Goal: Task Accomplishment & Management: Use online tool/utility

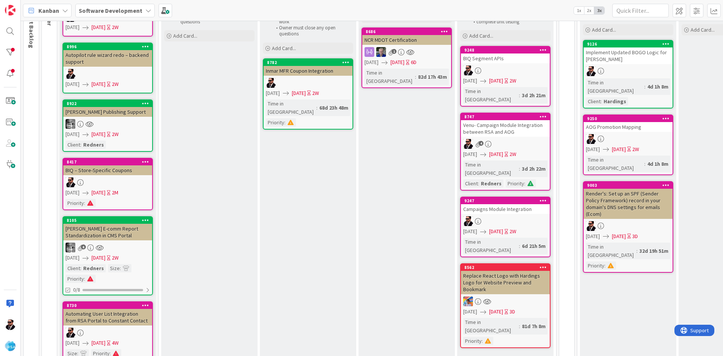
scroll to position [54, 0]
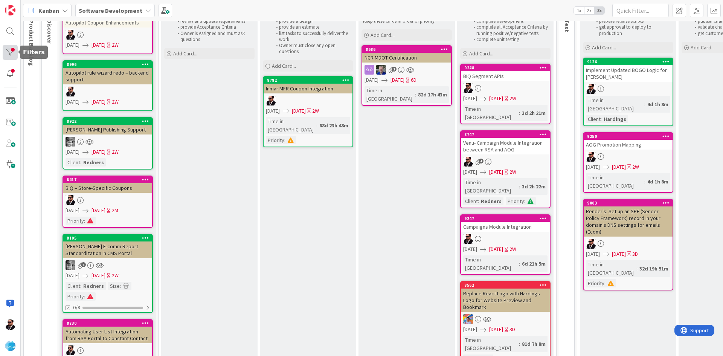
click at [10, 55] on div at bounding box center [10, 52] width 15 height 15
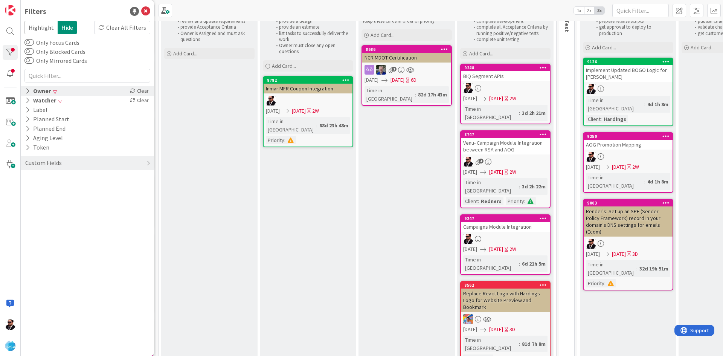
click at [43, 95] on div "Owner" at bounding box center [37, 90] width 27 height 9
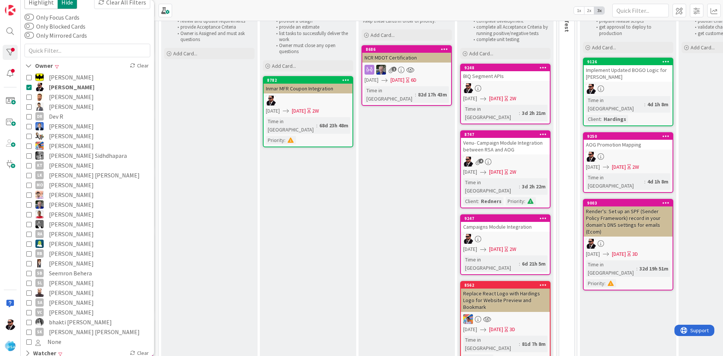
scroll to position [101, 0]
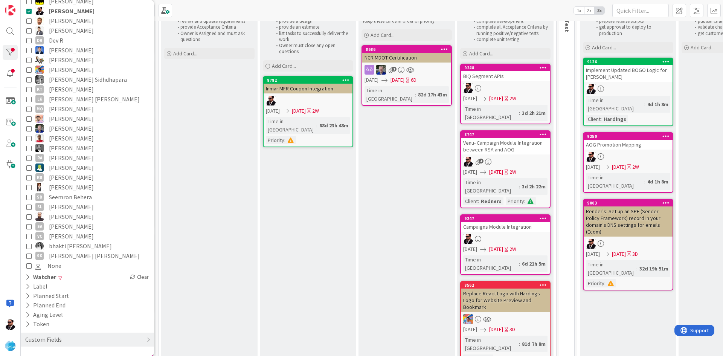
click at [28, 217] on icon at bounding box center [28, 216] width 5 height 5
click at [248, 218] on div "Analyze review and update requirements provide Acceptance Criteria Owner is Ass…" at bounding box center [209, 193] width 96 height 374
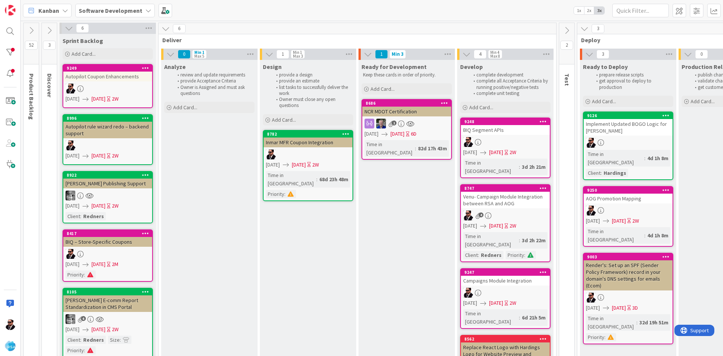
scroll to position [0, 139]
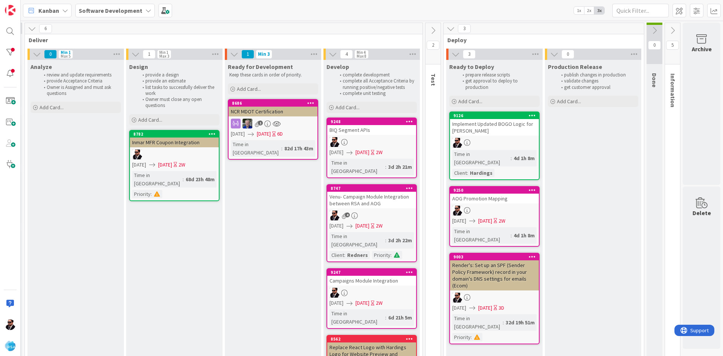
click at [429, 28] on icon at bounding box center [433, 30] width 8 height 8
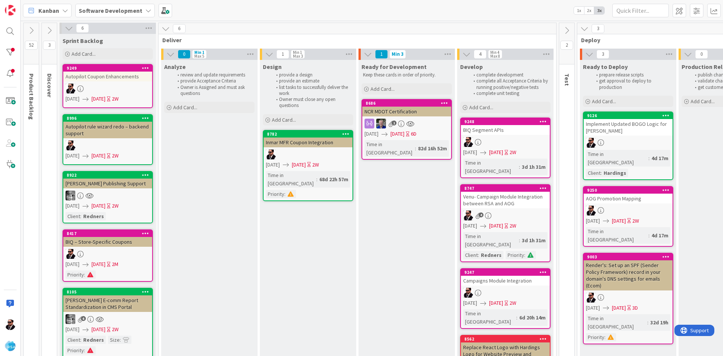
scroll to position [92, 0]
